Goal: Information Seeking & Learning: Learn about a topic

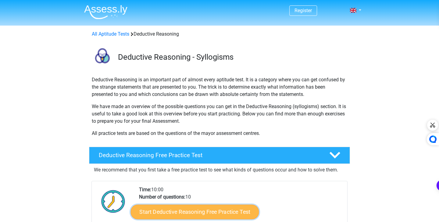
drag, startPoint x: 0, startPoint y: 0, endPoint x: 217, endPoint y: 153, distance: 265.4
click at [217, 204] on link "Start Deductive Reasoning Free Practice Test" at bounding box center [195, 211] width 128 height 15
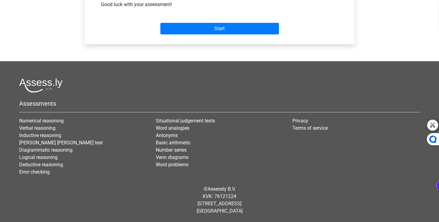
scroll to position [43, 0]
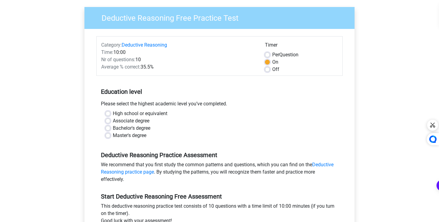
click at [132, 136] on label "Master's degree" at bounding box center [130, 135] width 34 height 7
click at [110, 136] on input "Master's degree" at bounding box center [107, 135] width 5 height 6
radio input "true"
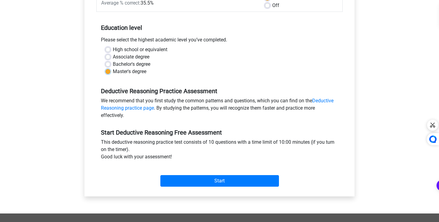
scroll to position [114, 0]
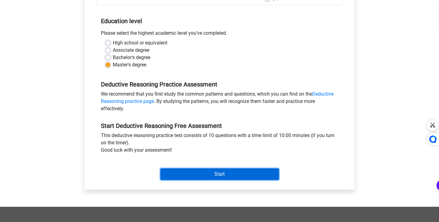
click at [233, 170] on input "Start" at bounding box center [219, 175] width 119 height 12
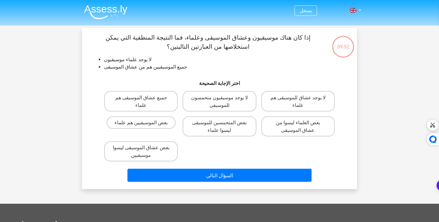
click at [247, 48] on p "إذا كان هناك موسيقيون وعشاق الموسيقى وعلماء، فما النتيجة المنطقية التي يمكن است…" at bounding box center [208, 42] width 233 height 18
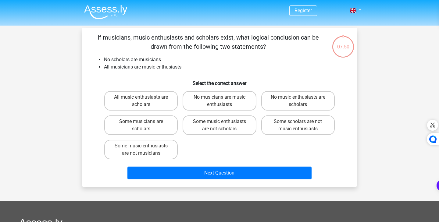
click at [172, 38] on p "If musicians, music enthusiasts and scholars exist, what logical conclusion can…" at bounding box center [208, 42] width 233 height 18
click at [432, 126] on div at bounding box center [432, 125] width 7 height 7
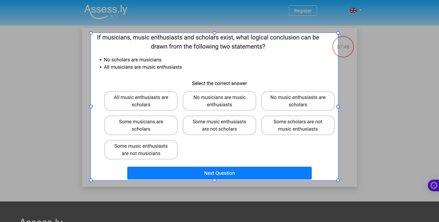
drag, startPoint x: 91, startPoint y: 33, endPoint x: 338, endPoint y: 180, distance: 287.8
click at [338, 180] on div at bounding box center [219, 111] width 439 height 222
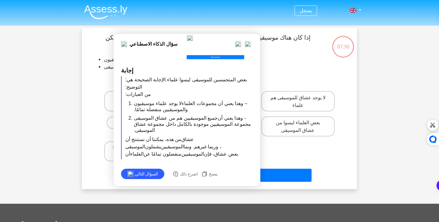
scroll to position [8, 0]
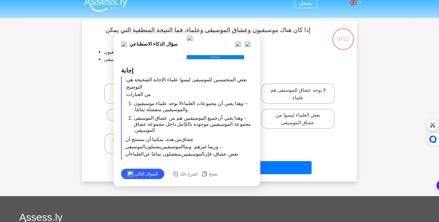
click at [284, 42] on p "إذا كان هناك موسيقيون وعشاق الموسيقى وعلماء، فما النتيجة المنطقية التي يمكن است…" at bounding box center [208, 34] width 233 height 18
click at [248, 44] on img at bounding box center [248, 44] width 6 height 6
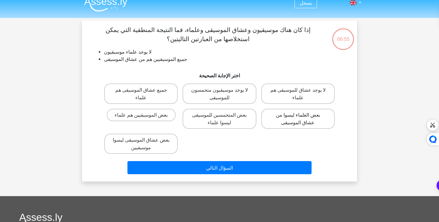
click at [308, 121] on label "بعض العلماء ليسوا من عشاق الموسيقى" at bounding box center [297, 119] width 73 height 20
click at [302, 119] on input "بعض العلماء ليسوا من عشاق الموسيقى" at bounding box center [300, 117] width 4 height 4
radio input "true"
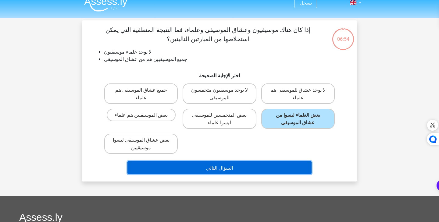
click at [255, 174] on button "السؤال التالي" at bounding box center [219, 167] width 184 height 13
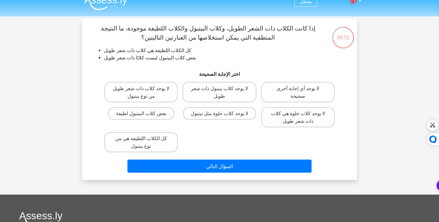
scroll to position [1, 0]
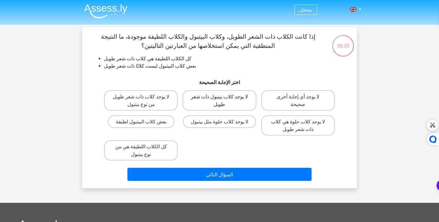
click at [203, 109] on label "لا يوجد كلاب بيتبول ذات شعر طويل" at bounding box center [219, 100] width 73 height 20
click at [219, 100] on input "لا يوجد كلاب بيتبول ذات شعر طويل" at bounding box center [221, 98] width 4 height 4
radio input "true"
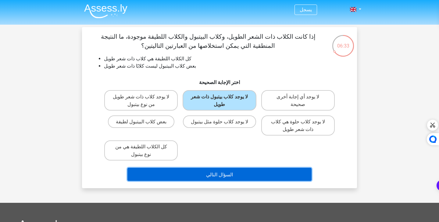
click at [214, 177] on font "السؤال التالي" at bounding box center [219, 175] width 27 height 6
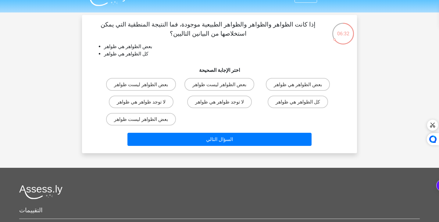
scroll to position [12, 0]
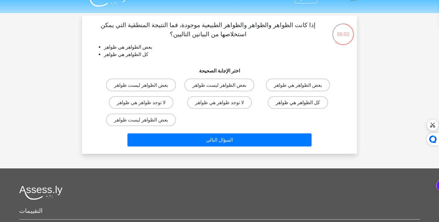
click at [275, 104] on label "كل الظواهر هي ظواهر" at bounding box center [298, 102] width 60 height 12
click at [298, 104] on input "كل الظواهر هي ظواهر" at bounding box center [300, 104] width 4 height 4
radio input "true"
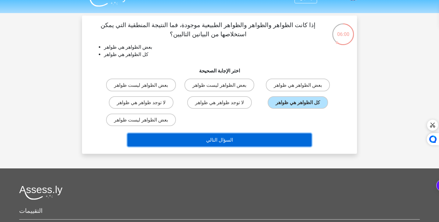
click at [237, 142] on button "السؤال التالي" at bounding box center [219, 139] width 184 height 13
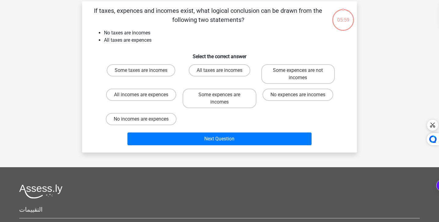
scroll to position [28, 0]
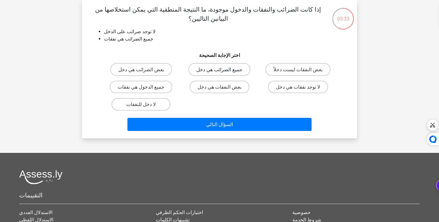
click at [226, 75] on label "جميع الضرائب هي دخل" at bounding box center [219, 69] width 62 height 12
click at [223, 73] on input "جميع الضرائب هي دخل" at bounding box center [221, 71] width 4 height 4
radio input "true"
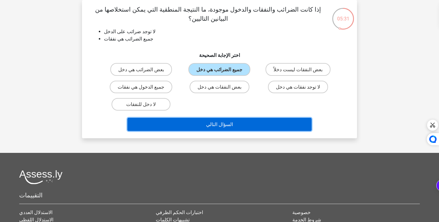
click at [233, 120] on button "السؤال التالي" at bounding box center [219, 124] width 184 height 13
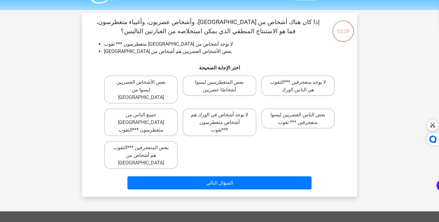
scroll to position [16, 0]
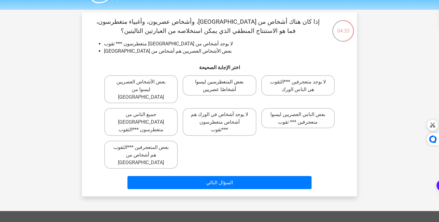
click at [245, 91] on label "بعض المتغطرسين ليسوا أشخاصًا عصريين" at bounding box center [219, 85] width 73 height 20
click at [223, 85] on input "بعض المتغطرسين ليسوا أشخاصًا عصريين" at bounding box center [221, 83] width 4 height 4
radio input "true"
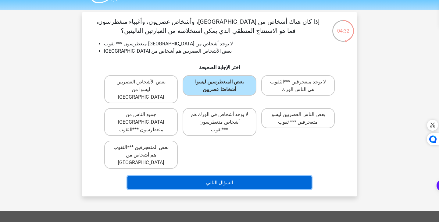
click at [246, 176] on button "السؤال التالي" at bounding box center [219, 182] width 184 height 13
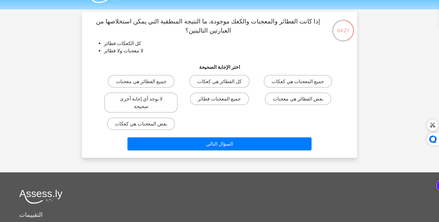
scroll to position [13, 0]
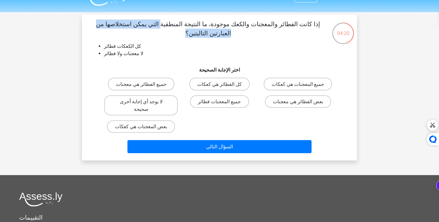
drag, startPoint x: 289, startPoint y: 21, endPoint x: 283, endPoint y: 38, distance: 17.9
click at [283, 38] on div "إذا كانت الفطائر والمعجنات والكعك موجودة، ما النتيجة المنطقية التي يمكن استخلاص…" at bounding box center [219, 88] width 270 height 136
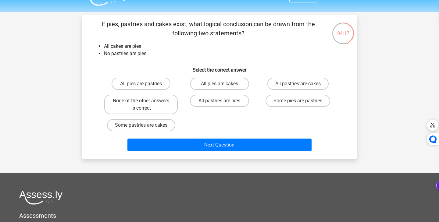
click at [243, 46] on li "All cakes are pies" at bounding box center [225, 46] width 243 height 7
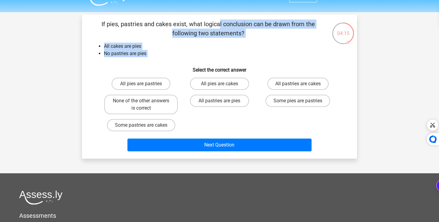
drag, startPoint x: 99, startPoint y: 23, endPoint x: 147, endPoint y: 58, distance: 60.0
click at [147, 58] on div "If pies, pastries and cakes exist, what logical conclusion can be drawn from th…" at bounding box center [219, 87] width 270 height 134
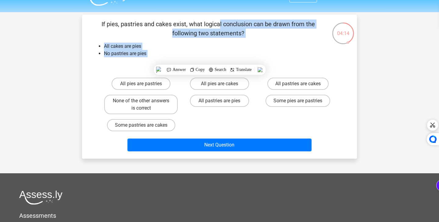
copy div "If pies, pastries and cakes exist, what logical conclusion can be drawn from th…"
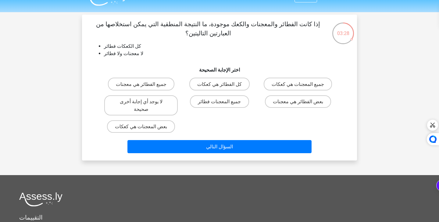
click at [222, 51] on li "لا معجنات ولا فطائر" at bounding box center [225, 53] width 243 height 7
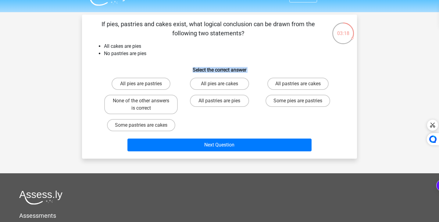
drag, startPoint x: 111, startPoint y: 68, endPoint x: 183, endPoint y: 107, distance: 81.3
click at [183, 107] on div "If pies, pastries and cakes exist, what logical conclusion can be drawn from th…" at bounding box center [219, 87] width 270 height 134
drag, startPoint x: 122, startPoint y: 80, endPoint x: 175, endPoint y: 103, distance: 57.7
click at [175, 103] on div "All pies are pastries All pies are cakes All pastries are cakes None of the oth…" at bounding box center [219, 104] width 235 height 59
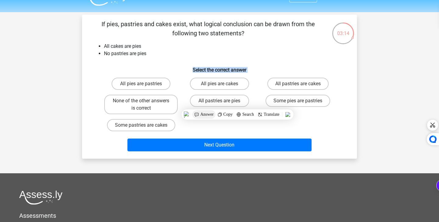
click at [204, 117] on span "Answer" at bounding box center [206, 114] width 13 height 5
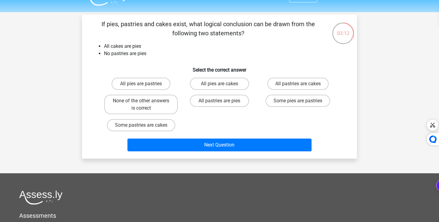
click at [178, 60] on div "If pies, pastries and cakes exist, what logical conclusion can be drawn from th…" at bounding box center [219, 87] width 270 height 134
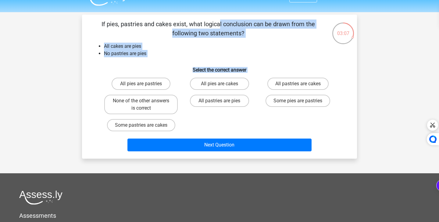
drag, startPoint x: 100, startPoint y: 23, endPoint x: 297, endPoint y: 130, distance: 224.6
click at [297, 130] on div "If pies, pastries and cakes exist, what logical conclusion can be drawn from th…" at bounding box center [219, 87] width 270 height 134
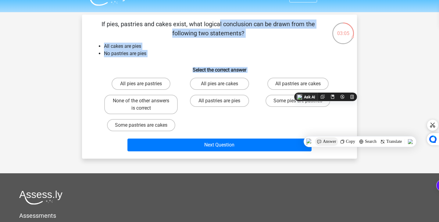
click at [332, 144] on span "Answer" at bounding box center [329, 141] width 13 height 5
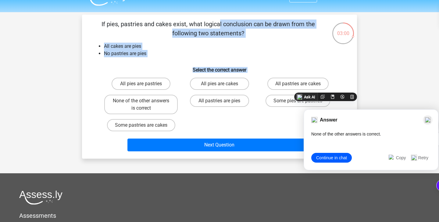
click at [429, 121] on img at bounding box center [428, 120] width 6 height 6
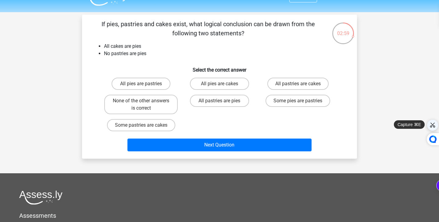
click at [434, 123] on div at bounding box center [432, 125] width 7 height 7
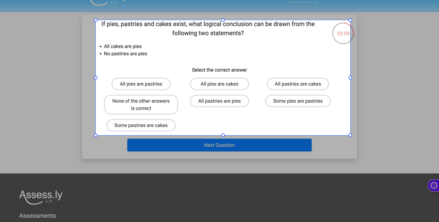
drag, startPoint x: 96, startPoint y: 20, endPoint x: 350, endPoint y: 135, distance: 279.3
click at [350, 135] on div at bounding box center [219, 111] width 439 height 222
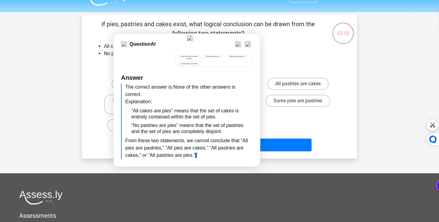
scroll to position [37, 0]
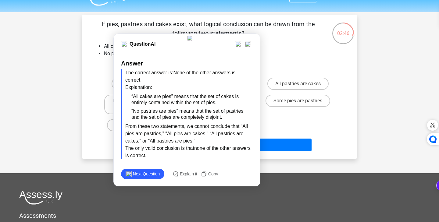
click at [297, 122] on div "All pies are pastries All pies are cakes All pastries are cakes None of the oth…" at bounding box center [219, 104] width 235 height 59
click at [247, 48] on div at bounding box center [248, 44] width 10 height 10
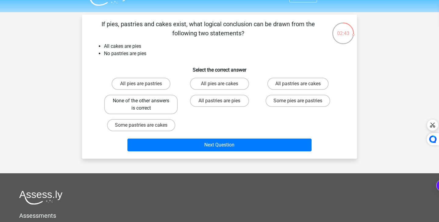
click at [129, 108] on label "None of the other answers is correct" at bounding box center [140, 105] width 73 height 20
click at [141, 105] on input "None of the other answers is correct" at bounding box center [143, 103] width 4 height 4
radio input "true"
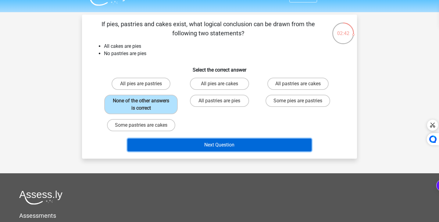
click at [224, 143] on button "Next Question" at bounding box center [219, 145] width 184 height 13
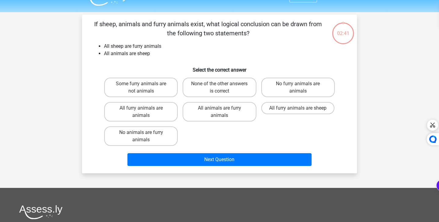
scroll to position [28, 0]
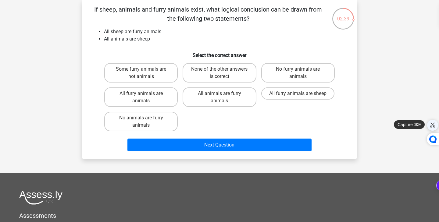
click at [430, 126] on div at bounding box center [432, 125] width 7 height 7
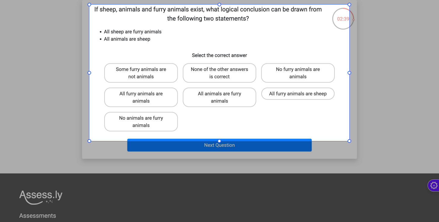
drag, startPoint x: 89, startPoint y: 5, endPoint x: 349, endPoint y: 141, distance: 293.6
click at [349, 141] on div at bounding box center [219, 111] width 439 height 222
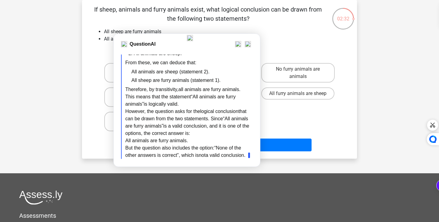
scroll to position [116, 0]
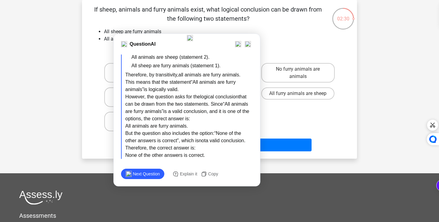
click at [270, 121] on div "Some furry animals are not animals None of the other answers is correct No furr…" at bounding box center [219, 97] width 235 height 73
click at [249, 43] on img at bounding box center [248, 44] width 6 height 6
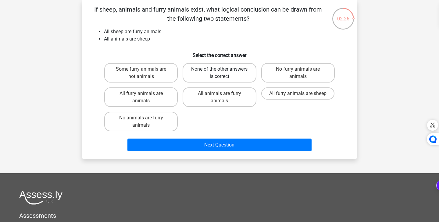
click at [222, 73] on label "None of the other answers is correct" at bounding box center [219, 73] width 73 height 20
click at [222, 73] on input "None of the other answers is correct" at bounding box center [221, 71] width 4 height 4
radio input "true"
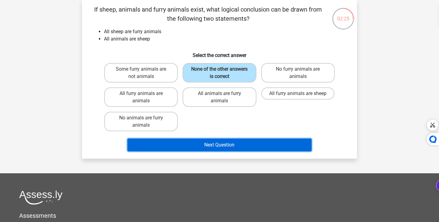
click at [217, 149] on button "Next Question" at bounding box center [219, 145] width 184 height 13
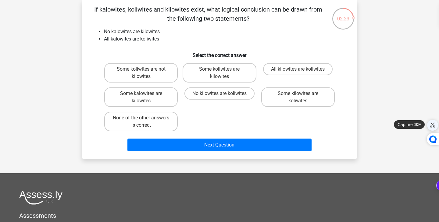
click at [430, 123] on div at bounding box center [432, 125] width 7 height 7
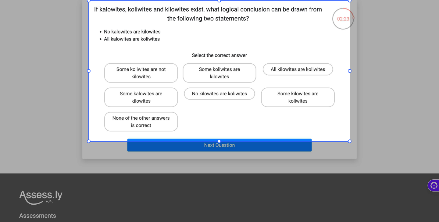
drag, startPoint x: 89, startPoint y: 1, endPoint x: 350, endPoint y: 141, distance: 296.4
click at [350, 141] on div at bounding box center [219, 111] width 439 height 222
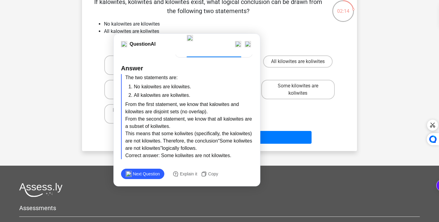
scroll to position [36, 0]
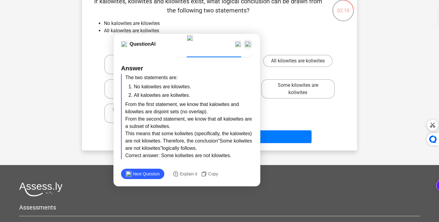
click at [250, 46] on img at bounding box center [248, 44] width 6 height 6
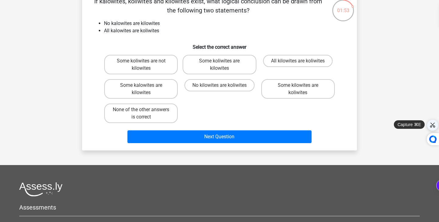
click at [431, 120] on div "Solve" at bounding box center [432, 125] width 11 height 11
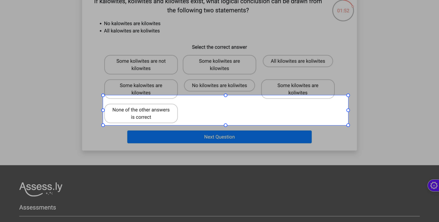
drag, startPoint x: 348, startPoint y: 125, endPoint x: 102, endPoint y: 93, distance: 247.7
click at [102, 93] on div at bounding box center [219, 111] width 439 height 222
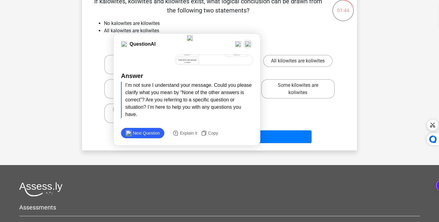
click at [246, 47] on img at bounding box center [248, 44] width 6 height 6
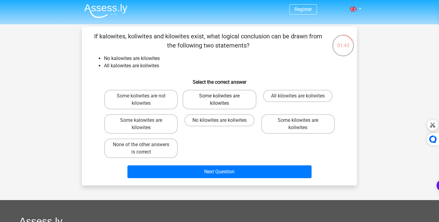
scroll to position [1, 0]
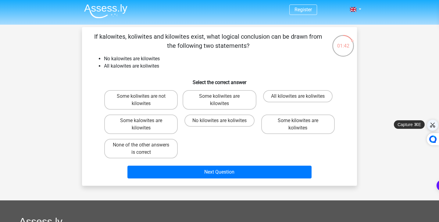
click at [435, 123] on div at bounding box center [432, 125] width 7 height 7
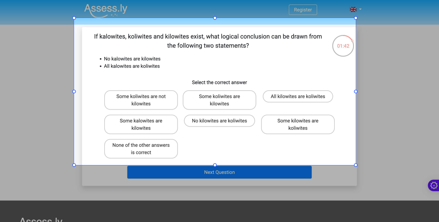
drag, startPoint x: 74, startPoint y: 18, endPoint x: 356, endPoint y: 165, distance: 317.8
click at [356, 165] on div at bounding box center [219, 111] width 439 height 222
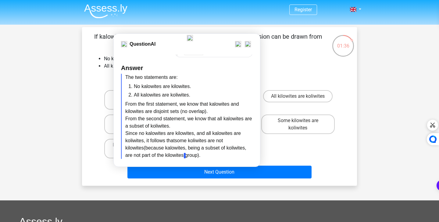
scroll to position [53, 0]
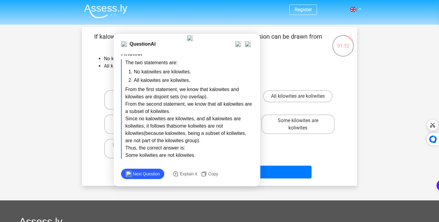
click at [308, 141] on div "Some koliwites are not kilowites Some koliwites are kilowites All kilowites are…" at bounding box center [219, 124] width 235 height 73
click at [248, 44] on img at bounding box center [248, 44] width 6 height 6
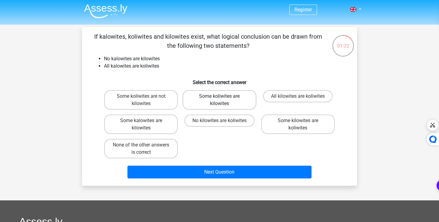
click at [209, 100] on label "Some koliwites are kilowites" at bounding box center [219, 100] width 73 height 20
click at [219, 100] on input "Some koliwites are kilowites" at bounding box center [221, 98] width 4 height 4
radio input "true"
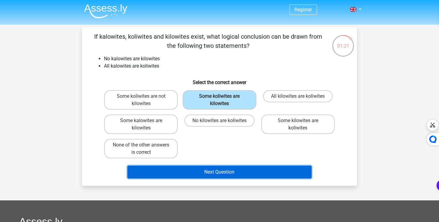
click at [266, 173] on button "Next Question" at bounding box center [219, 172] width 184 height 13
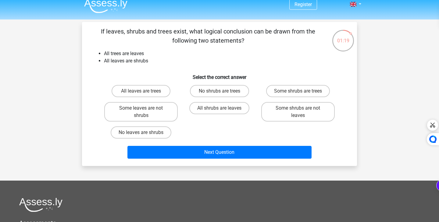
scroll to position [0, 0]
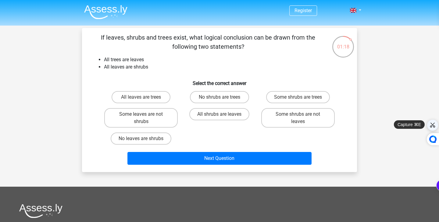
click at [432, 123] on div at bounding box center [432, 125] width 7 height 7
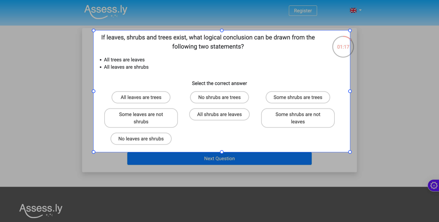
drag, startPoint x: 94, startPoint y: 30, endPoint x: 350, endPoint y: 152, distance: 283.7
click at [350, 152] on div at bounding box center [219, 111] width 439 height 222
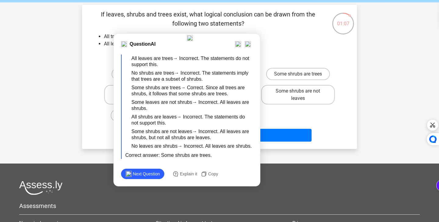
scroll to position [8, 0]
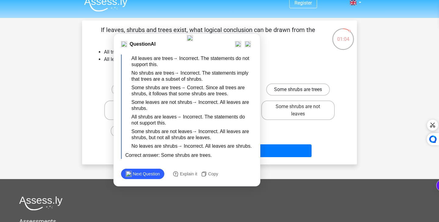
click at [302, 92] on label "Some shrubs are trees" at bounding box center [298, 90] width 64 height 12
click at [302, 92] on input "Some shrubs are trees" at bounding box center [300, 92] width 4 height 4
radio input "true"
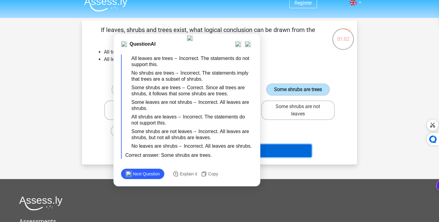
click at [279, 155] on button "Next Question" at bounding box center [219, 150] width 184 height 13
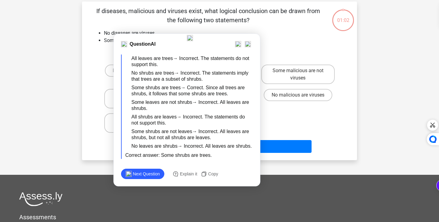
scroll to position [28, 0]
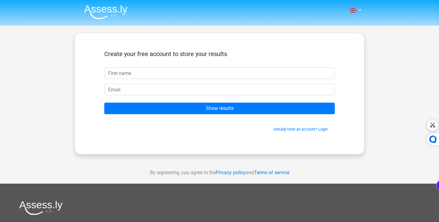
click at [249, 70] on input "text" at bounding box center [219, 73] width 230 height 12
type input "Ali"
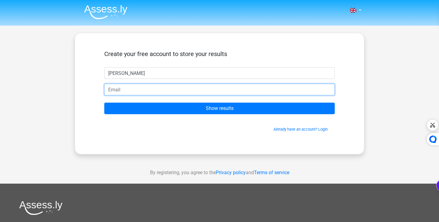
click at [156, 86] on input "email" at bounding box center [219, 90] width 230 height 12
type input "ى"
type input "n"
click at [184, 94] on input "email" at bounding box center [219, 90] width 230 height 12
type input "[EMAIL_ADDRESS][DOMAIN_NAME]"
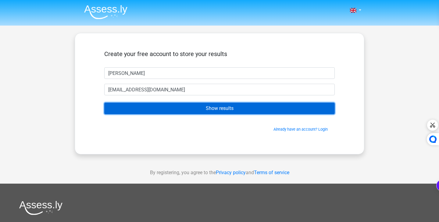
click at [192, 111] on input "Show results" at bounding box center [219, 109] width 230 height 12
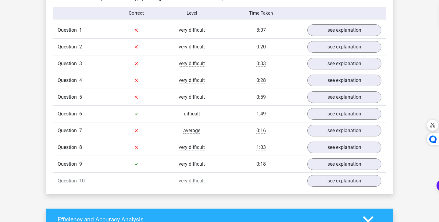
scroll to position [490, 0]
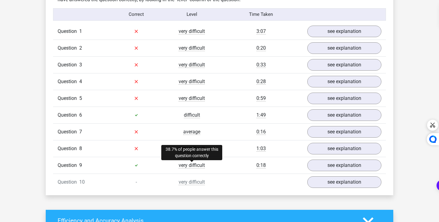
click at [201, 164] on span "very difficult" at bounding box center [192, 165] width 26 height 6
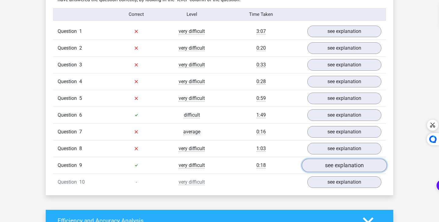
click at [318, 171] on link "see explanation" at bounding box center [344, 165] width 85 height 13
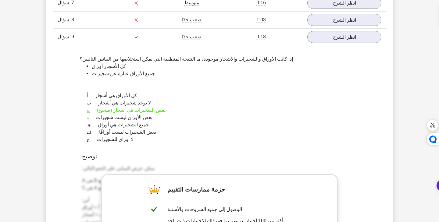
scroll to position [608, 0]
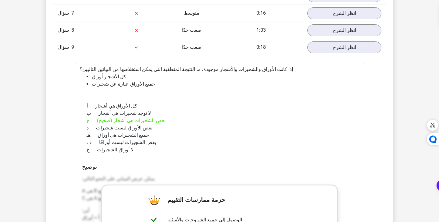
click at [178, 80] on li "جميع الأوراق عبارة عن شجيرات" at bounding box center [226, 83] width 268 height 7
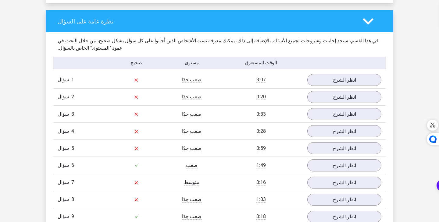
scroll to position [435, 0]
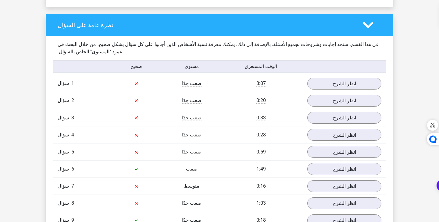
click at [388, 14] on div "نظرة عامة على السؤال" at bounding box center [219, 25] width 347 height 22
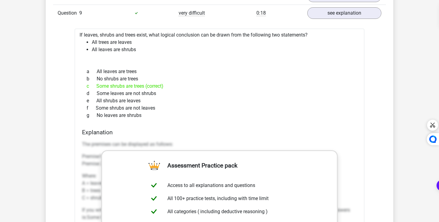
scroll to position [638, 0]
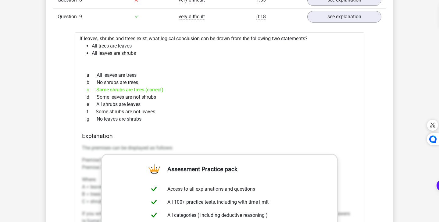
drag, startPoint x: 79, startPoint y: 36, endPoint x: 176, endPoint y: 118, distance: 126.9
click at [176, 118] on div "If leaves, shrubs and trees exist, what logical conclusion can be drawn from th…" at bounding box center [220, 192] width 290 height 321
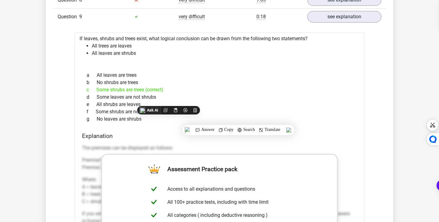
copy div "If leaves, shrubs and trees exist, what logical conclusion can be drawn from th…"
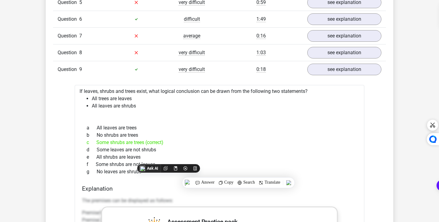
scroll to position [580, 0]
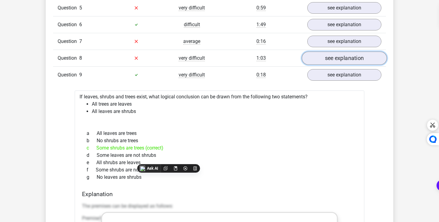
click at [333, 55] on link "see explanation" at bounding box center [344, 58] width 85 height 13
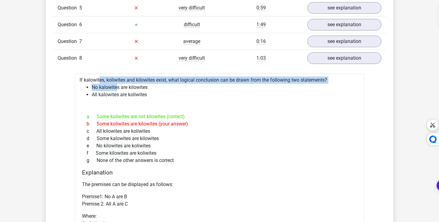
drag, startPoint x: 80, startPoint y: 80, endPoint x: 116, endPoint y: 88, distance: 36.8
click at [116, 88] on div "If kalowites, koliwites and kilowites exist, what logical conclusion can be dra…" at bounding box center [220, 191] width 290 height 235
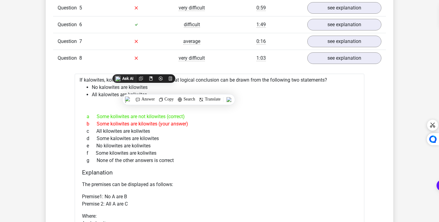
click at [173, 91] on li "No kalowites are kilowites" at bounding box center [226, 87] width 268 height 7
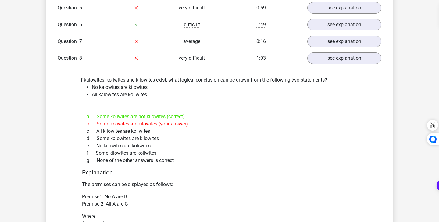
click at [113, 88] on li "No kalowites are kilowites" at bounding box center [226, 87] width 268 height 7
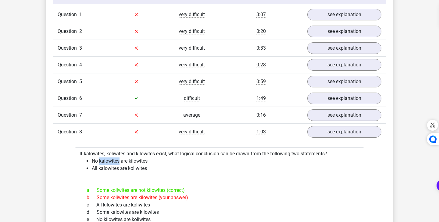
scroll to position [498, 0]
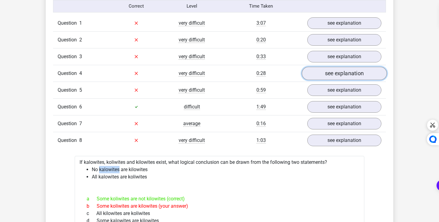
click at [332, 76] on link "see explanation" at bounding box center [344, 73] width 85 height 13
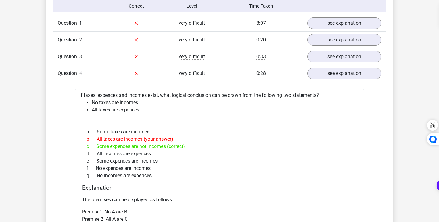
click at [236, 139] on div "b All taxes are incomes (your answer)" at bounding box center [219, 139] width 275 height 7
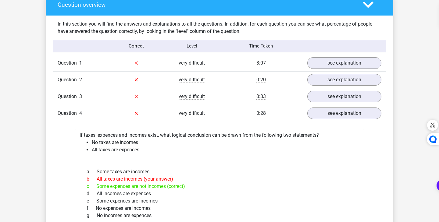
scroll to position [424, 0]
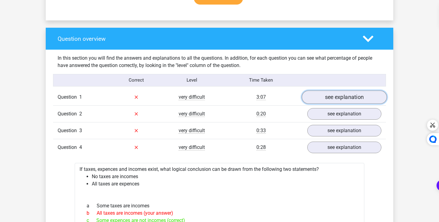
click at [322, 98] on link "see explanation" at bounding box center [344, 97] width 85 height 13
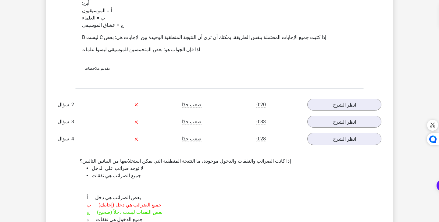
scroll to position [675, 0]
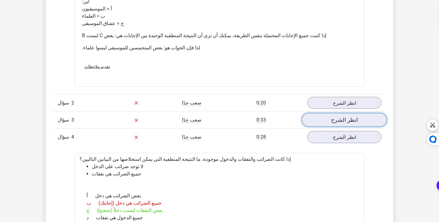
click at [332, 113] on link "انظر الشرح" at bounding box center [344, 120] width 85 height 14
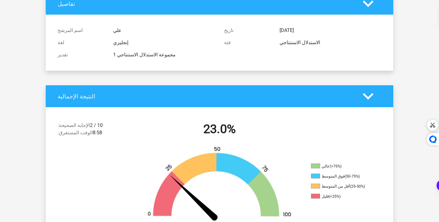
scroll to position [45, 0]
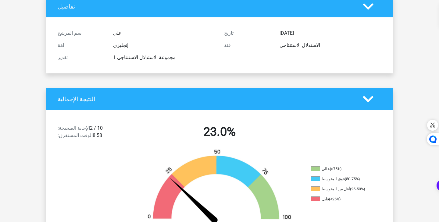
click at [368, 103] on icon at bounding box center [368, 99] width 11 height 11
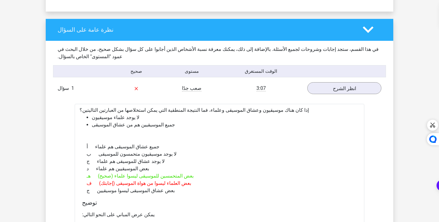
scroll to position [369, 0]
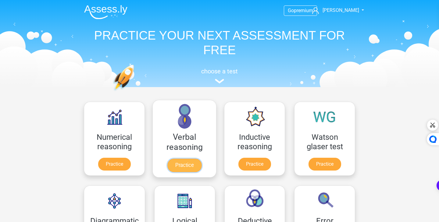
click at [188, 166] on link "Practice" at bounding box center [184, 165] width 34 height 13
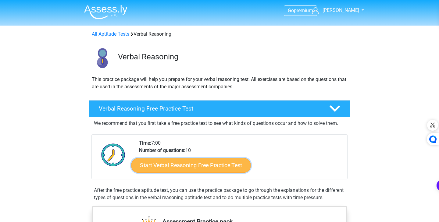
click at [203, 162] on link "Start Verbal Reasoning Free Practice Test" at bounding box center [190, 165] width 119 height 15
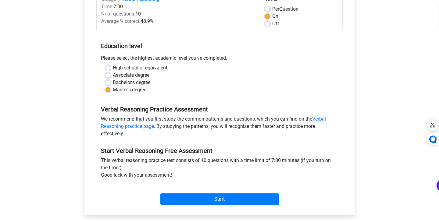
scroll to position [90, 0]
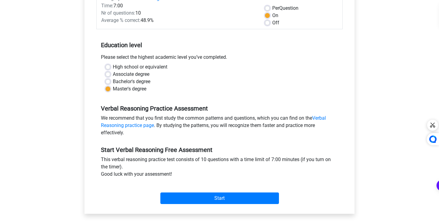
click at [132, 83] on label "Bachelor's degree" at bounding box center [131, 81] width 37 height 7
click at [110, 83] on input "Bachelor's degree" at bounding box center [107, 81] width 5 height 6
radio input "true"
click at [208, 191] on div "Start" at bounding box center [219, 193] width 246 height 21
click at [133, 69] on label "High school or equivalent" at bounding box center [140, 66] width 55 height 7
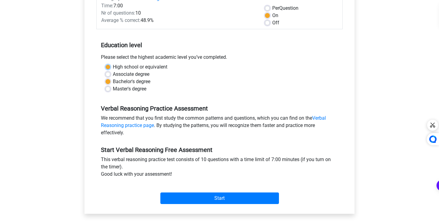
click at [110, 69] on input "High school or equivalent" at bounding box center [107, 66] width 5 height 6
radio input "true"
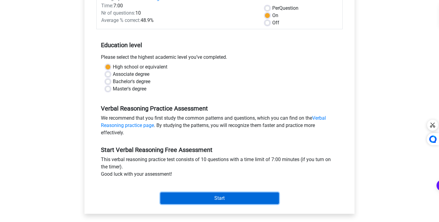
click at [222, 194] on input "Start" at bounding box center [219, 199] width 119 height 12
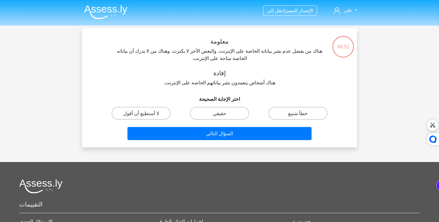
click at [206, 91] on div "معلومة هناك من يفضل عدم نشر بياناته الخاصة على الإنترنت. والبعض الآخر لا يكترث.…" at bounding box center [219, 90] width 270 height 105
click at [240, 114] on label "حقيقي" at bounding box center [219, 113] width 59 height 12
click at [223, 114] on input "حقيقي" at bounding box center [221, 115] width 4 height 4
radio input "true"
click at [290, 113] on font "خطأ شنيع" at bounding box center [298, 114] width 20 height 6
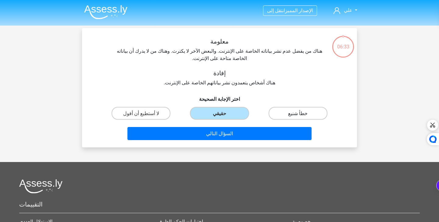
click at [298, 113] on input "خطأ شنيع" at bounding box center [300, 115] width 4 height 4
radio input "true"
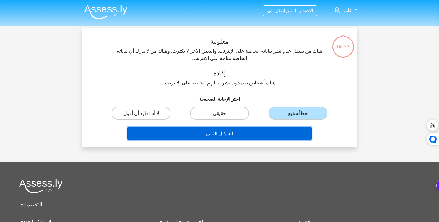
click at [260, 133] on button "السؤال التالي" at bounding box center [219, 133] width 184 height 13
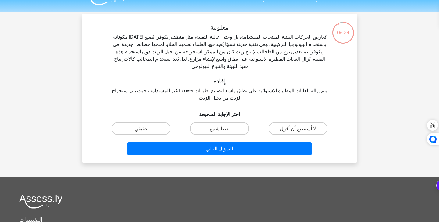
scroll to position [14, 0]
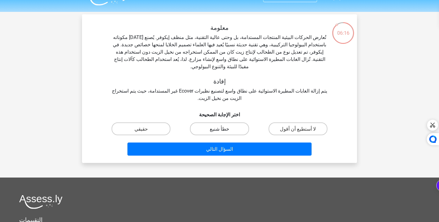
click at [238, 125] on label "خطأ شنيع" at bounding box center [219, 129] width 59 height 12
click at [223, 129] on input "خطأ شنيع" at bounding box center [221, 131] width 4 height 4
radio input "true"
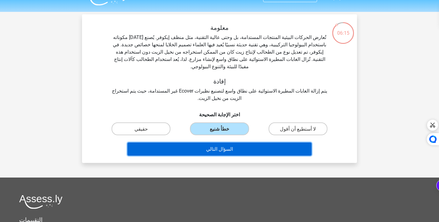
click at [234, 144] on button "السؤال التالي" at bounding box center [219, 149] width 184 height 13
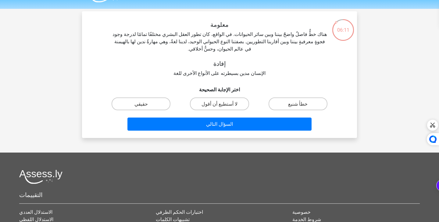
scroll to position [14, 0]
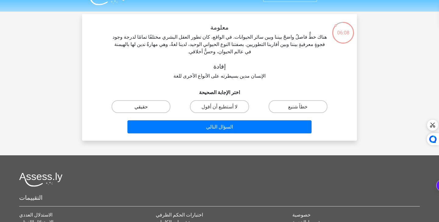
click at [167, 100] on label "حقيقي" at bounding box center [141, 106] width 59 height 12
click at [145, 106] on input "حقيقي" at bounding box center [143, 108] width 4 height 4
radio input "true"
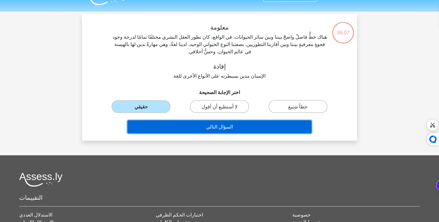
click at [182, 120] on button "السؤال التالي" at bounding box center [219, 126] width 184 height 13
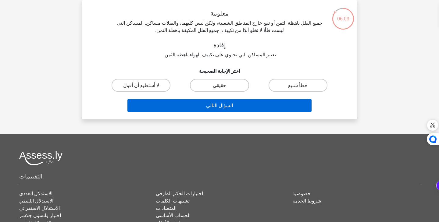
scroll to position [0, 0]
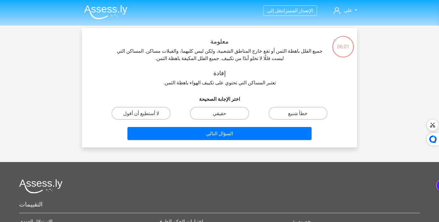
click at [98, 5] on img at bounding box center [105, 12] width 43 height 14
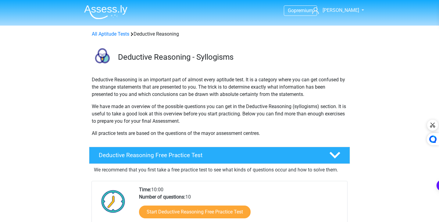
scroll to position [18, 0]
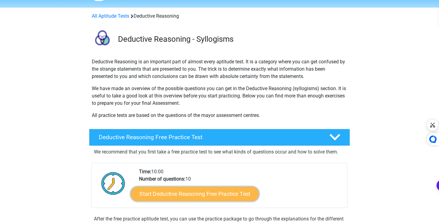
click at [234, 192] on link "Start Deductive Reasoning Free Practice Test" at bounding box center [195, 194] width 128 height 15
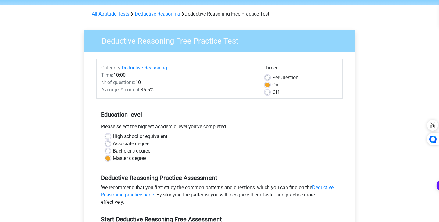
scroll to position [20, 0]
click at [132, 143] on label "Associate degree" at bounding box center [131, 143] width 37 height 7
click at [110, 143] on input "Associate degree" at bounding box center [107, 143] width 5 height 6
radio input "true"
click at [135, 134] on label "High school or equivalent" at bounding box center [140, 136] width 55 height 7
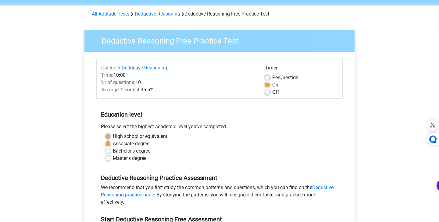
click at [110, 134] on input "High school or equivalent" at bounding box center [107, 136] width 5 height 6
radio input "true"
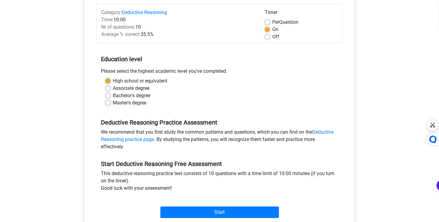
scroll to position [76, 0]
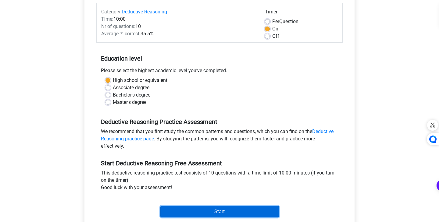
click at [221, 212] on input "Start" at bounding box center [219, 212] width 119 height 12
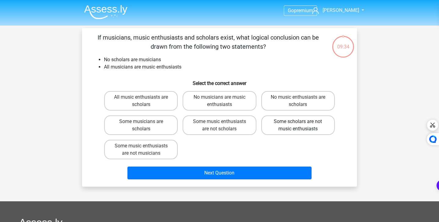
click at [307, 129] on label "Some scholars are not music enthusiasts" at bounding box center [297, 126] width 73 height 20
click at [302, 126] on input "Some scholars are not music enthusiasts" at bounding box center [300, 124] width 4 height 4
radio input "true"
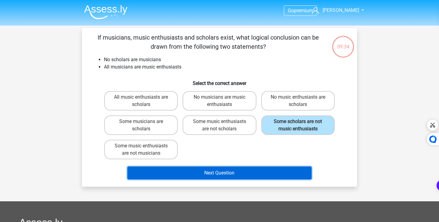
click at [255, 179] on button "Next Question" at bounding box center [219, 173] width 184 height 13
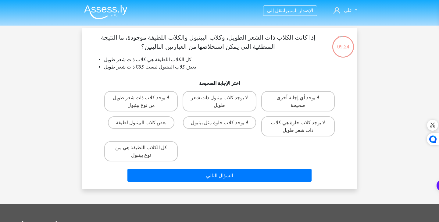
click at [169, 76] on h6 "اختر الإجابة الصحيحة" at bounding box center [219, 81] width 255 height 11
click at [157, 127] on label "بعض كلاب البيتبول لطيفة" at bounding box center [141, 122] width 66 height 12
click at [145, 126] on input "بعض كلاب البيتبول لطيفة" at bounding box center [143, 125] width 4 height 4
radio input "true"
click at [221, 169] on div "السؤال التالي" at bounding box center [219, 174] width 255 height 20
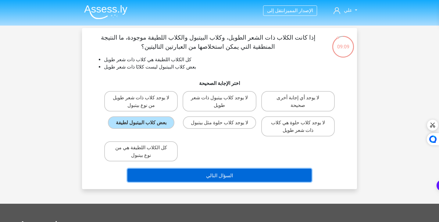
click at [221, 175] on font "السؤال التالي" at bounding box center [219, 175] width 27 height 6
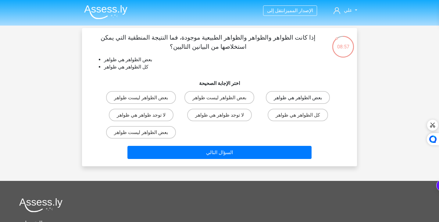
click at [280, 97] on font "بعض الظواهر هي ظواهر" at bounding box center [298, 98] width 48 height 6
click at [298, 97] on input "بعض الظواهر هي ظواهر" at bounding box center [300, 99] width 4 height 4
radio input "true"
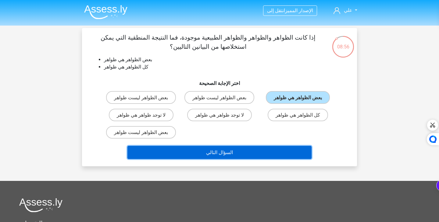
click at [232, 148] on button "السؤال التالي" at bounding box center [219, 152] width 184 height 13
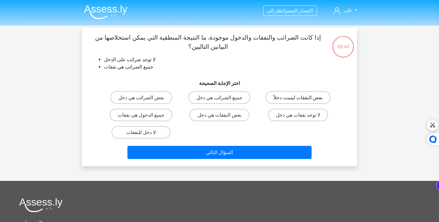
click at [277, 101] on font "بعض النفقات ليست دخلاً" at bounding box center [297, 98] width 49 height 6
click at [298, 101] on input "بعض النفقات ليست دخلاً" at bounding box center [300, 99] width 4 height 4
radio input "true"
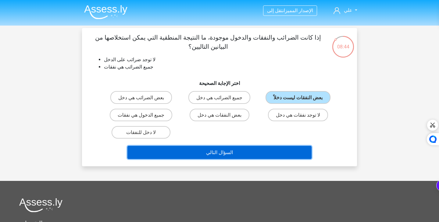
click at [230, 155] on font "السؤال التالي" at bounding box center [219, 153] width 27 height 6
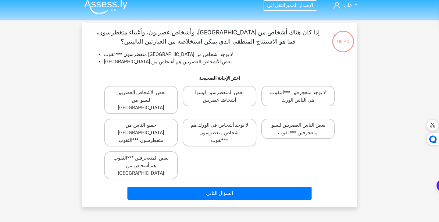
scroll to position [3, 0]
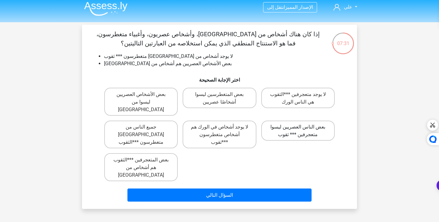
click at [272, 127] on label "بعض الناس العصريين ليسوا متعجرفين *** ثقوب" at bounding box center [297, 131] width 73 height 20
click at [298, 127] on input "بعض الناس العصريين ليسوا متعجرفين *** ثقوب" at bounding box center [300, 129] width 4 height 4
radio input "true"
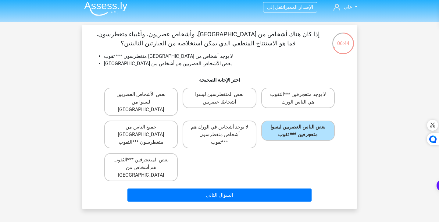
click at [236, 184] on div "السؤال التالي" at bounding box center [219, 194] width 255 height 20
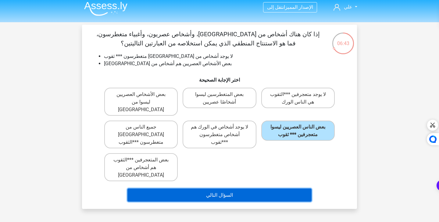
click at [235, 189] on button "السؤال التالي" at bounding box center [219, 195] width 184 height 13
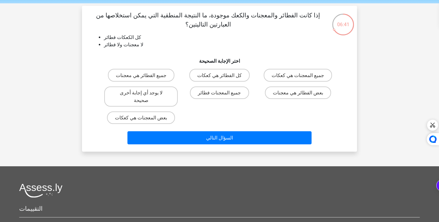
scroll to position [20, 0]
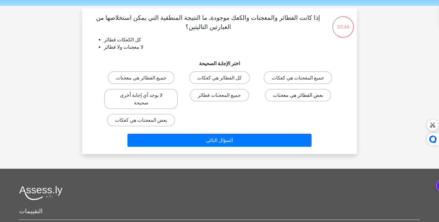
click at [280, 93] on font "بعض الفطائر هي معجنات" at bounding box center [298, 95] width 50 height 6
click at [298, 95] on input "بعض الفطائر هي معجنات" at bounding box center [300, 97] width 4 height 4
radio input "true"
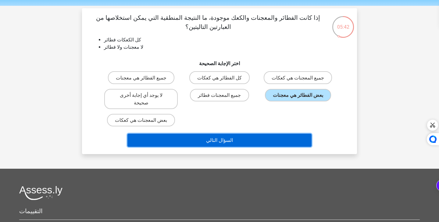
click at [241, 134] on button "السؤال التالي" at bounding box center [219, 140] width 184 height 13
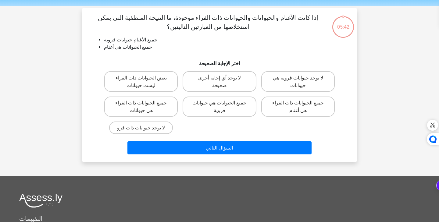
scroll to position [28, 0]
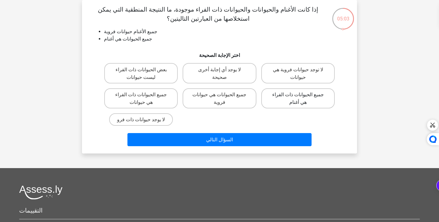
click at [285, 102] on label "جميع الحيوانات ذات الفراء هي أغنام" at bounding box center [297, 98] width 73 height 20
click at [298, 98] on input "جميع الحيوانات ذات الفراء هي أغنام" at bounding box center [300, 96] width 4 height 4
radio input "true"
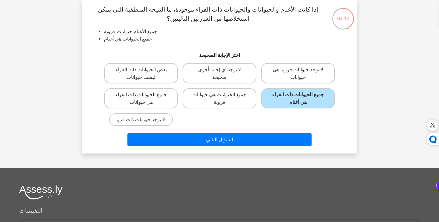
click at [160, 99] on label "جميع الحيوانات ذات الفراء هي حيوانات" at bounding box center [140, 98] width 73 height 20
click at [145, 98] on input "جميع الحيوانات ذات الفراء هي حيوانات" at bounding box center [143, 96] width 4 height 4
radio input "true"
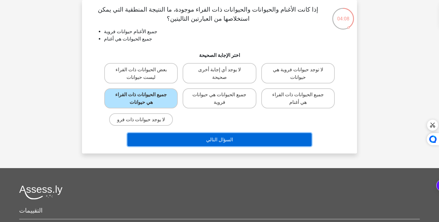
click at [222, 145] on button "السؤال التالي" at bounding box center [219, 139] width 184 height 13
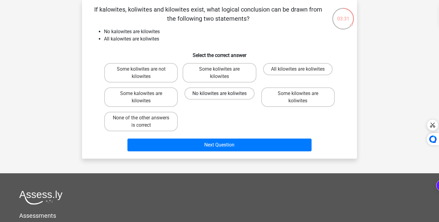
click at [211, 91] on label "No kilowites are koliwites" at bounding box center [219, 93] width 70 height 12
click at [219, 94] on input "No kilowites are koliwites" at bounding box center [221, 96] width 4 height 4
radio input "true"
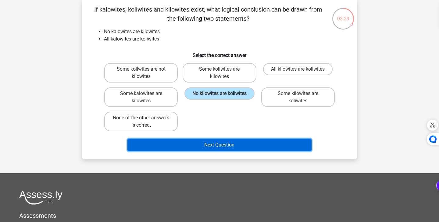
click at [214, 145] on button "Next Question" at bounding box center [219, 145] width 184 height 13
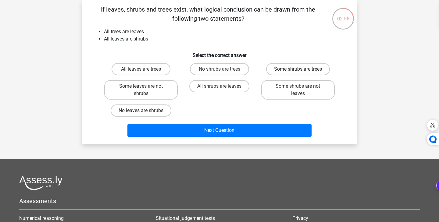
click at [292, 71] on label "Some shrubs are trees" at bounding box center [298, 69] width 64 height 12
click at [298, 71] on input "Some shrubs are trees" at bounding box center [300, 71] width 4 height 4
radio input "true"
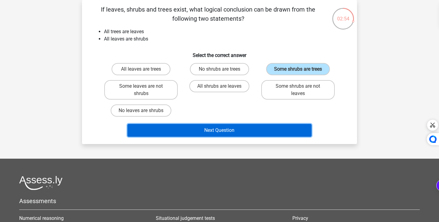
click at [247, 131] on button "Next Question" at bounding box center [219, 130] width 184 height 13
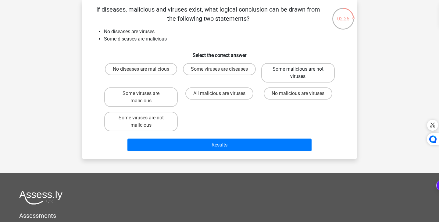
click at [286, 72] on label "Some malicious are not viruses" at bounding box center [297, 73] width 73 height 20
click at [298, 72] on input "Some malicious are not viruses" at bounding box center [300, 71] width 4 height 4
radio input "true"
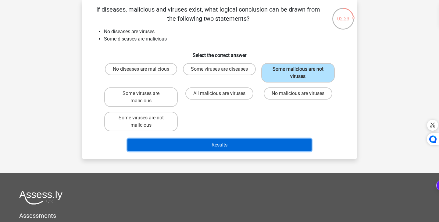
click at [245, 144] on button "Results" at bounding box center [219, 145] width 184 height 13
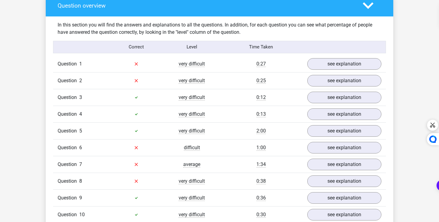
scroll to position [455, 0]
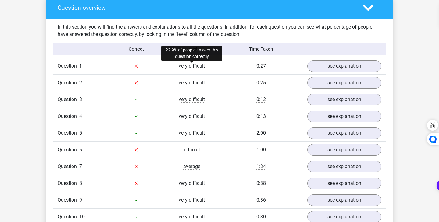
click at [201, 67] on span "very difficult" at bounding box center [192, 66] width 26 height 6
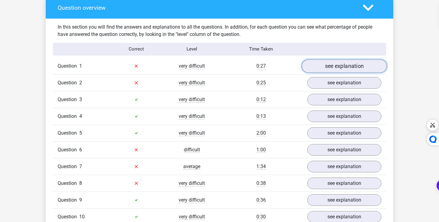
click at [322, 66] on link "see explanation" at bounding box center [344, 65] width 85 height 13
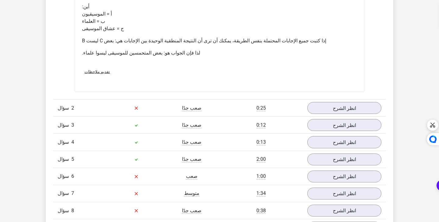
scroll to position [673, 0]
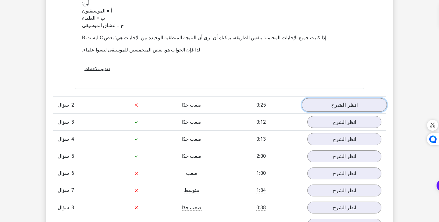
click at [324, 98] on link "انظر الشرح" at bounding box center [344, 105] width 85 height 14
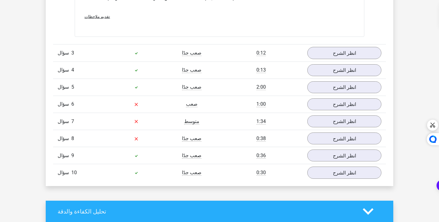
scroll to position [991, 0]
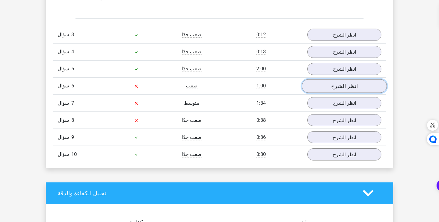
click at [312, 79] on link "انظر الشرح" at bounding box center [344, 86] width 85 height 14
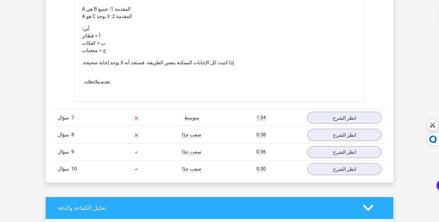
scroll to position [1215, 0]
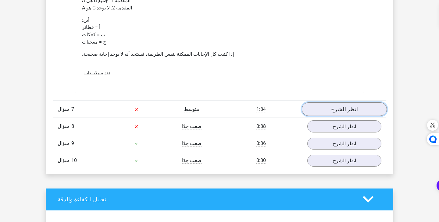
click at [311, 102] on link "انظر الشرح" at bounding box center [344, 109] width 85 height 14
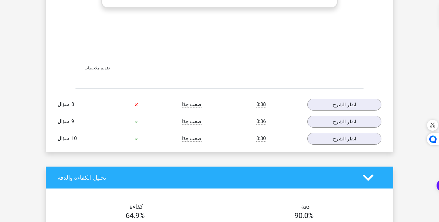
scroll to position [1556, 0]
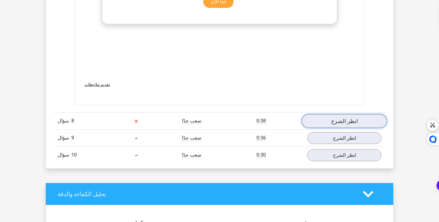
click at [318, 116] on link "انظر الشرح" at bounding box center [344, 121] width 85 height 14
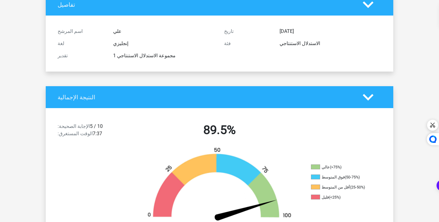
scroll to position [46, 0]
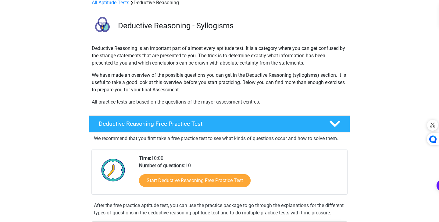
scroll to position [32, 0]
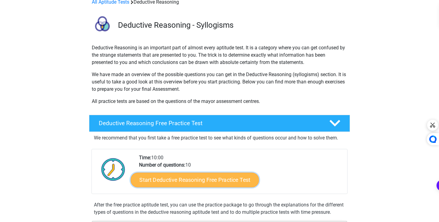
click at [208, 178] on link "Start Deductive Reasoning Free Practice Test" at bounding box center [195, 179] width 128 height 15
